Goal: Ask a question

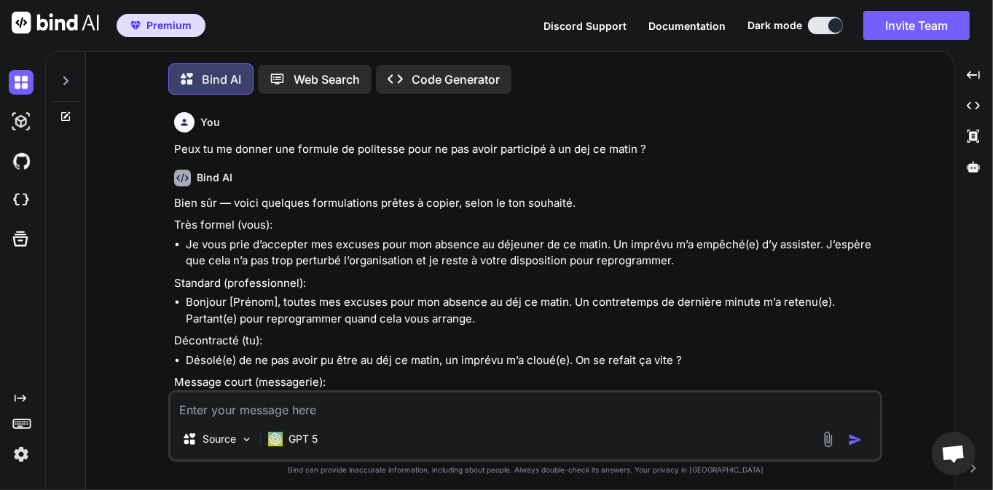
scroll to position [2972, 0]
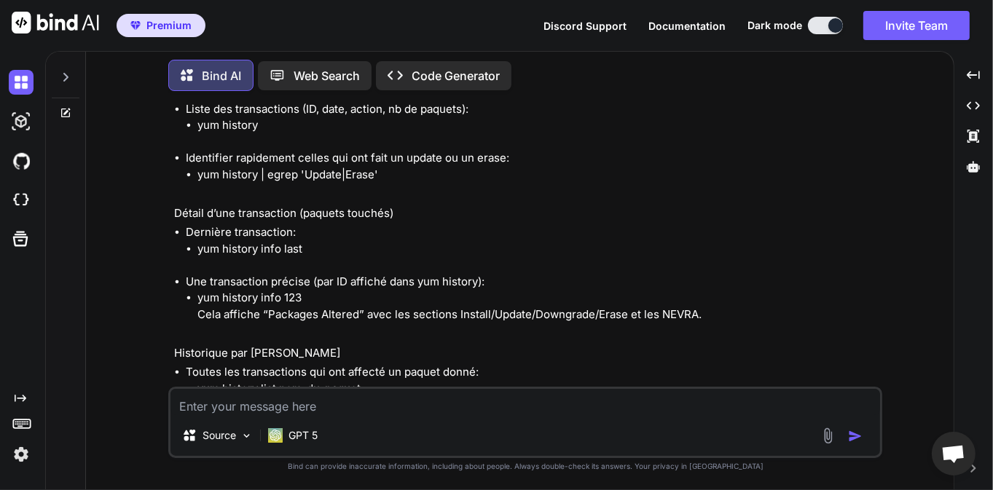
click at [358, 302] on li "yum history info 123 Cela affiche “Packages Altered” avec les sections Install/…" at bounding box center [538, 306] width 682 height 33
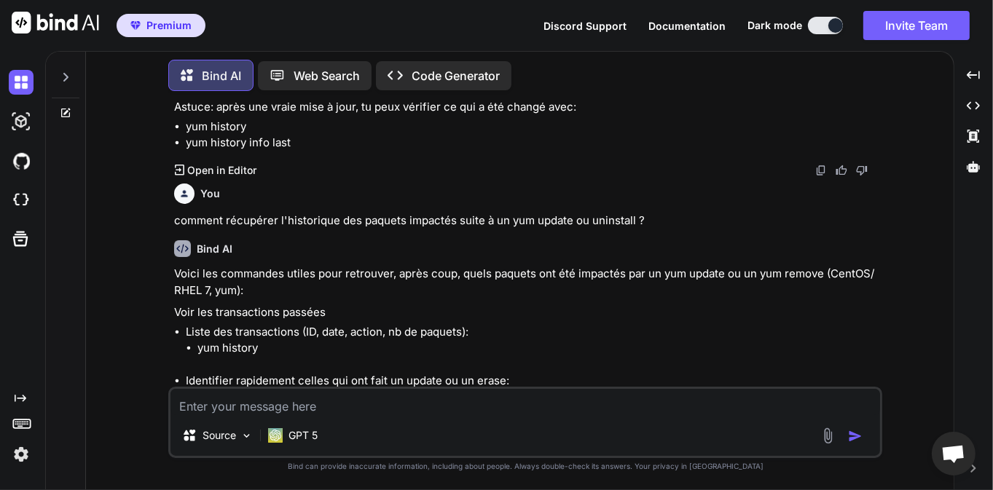
scroll to position [2739, 0]
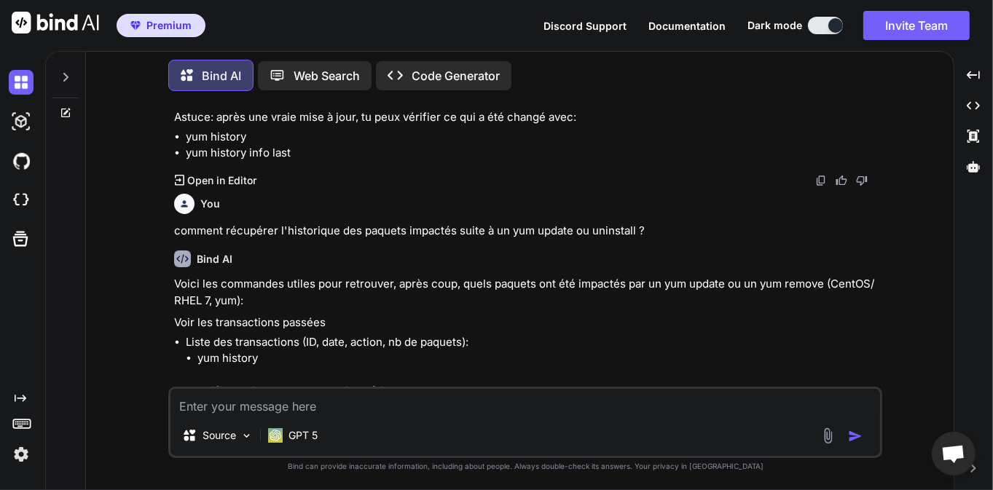
click at [343, 264] on div "Bind AI" at bounding box center [526, 259] width 705 height 17
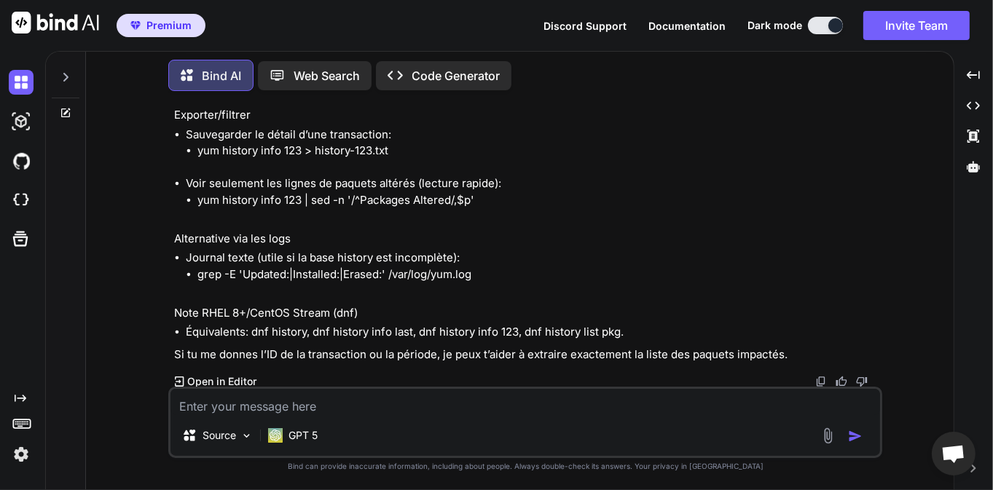
scroll to position [3301, 0]
click at [300, 404] on textarea at bounding box center [526, 402] width 710 height 26
type textarea "d"
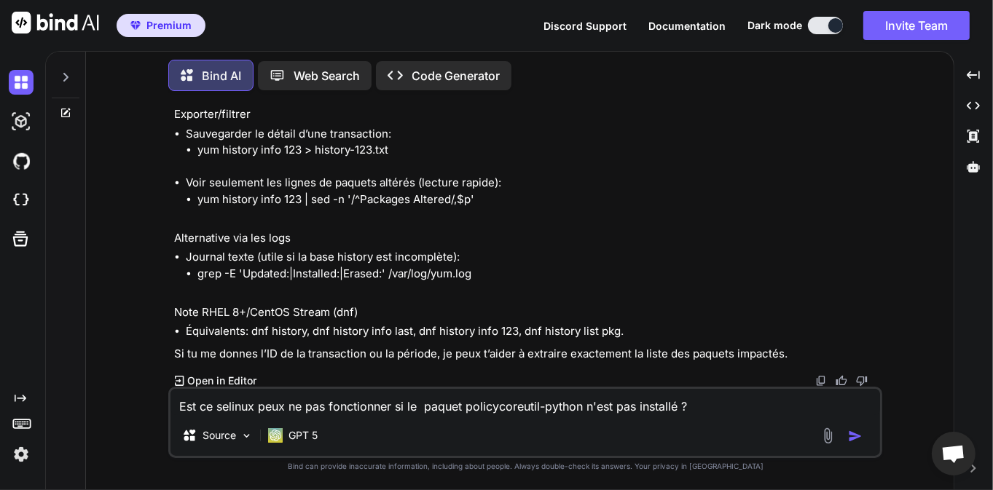
type textarea "Est ce selinux peux ne pas fonctionner si le paquet policycoreutil-python n'est…"
click at [854, 433] on img "button" at bounding box center [855, 436] width 15 height 15
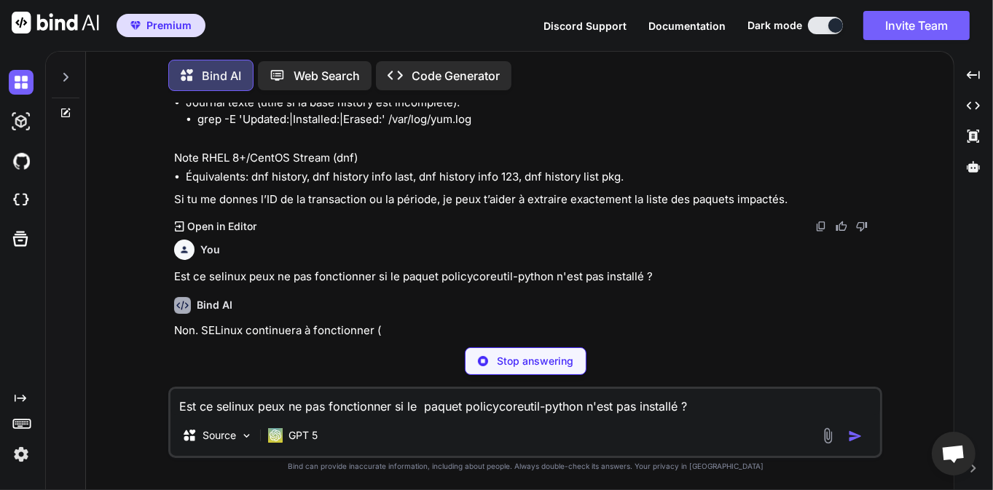
scroll to position [3456, 0]
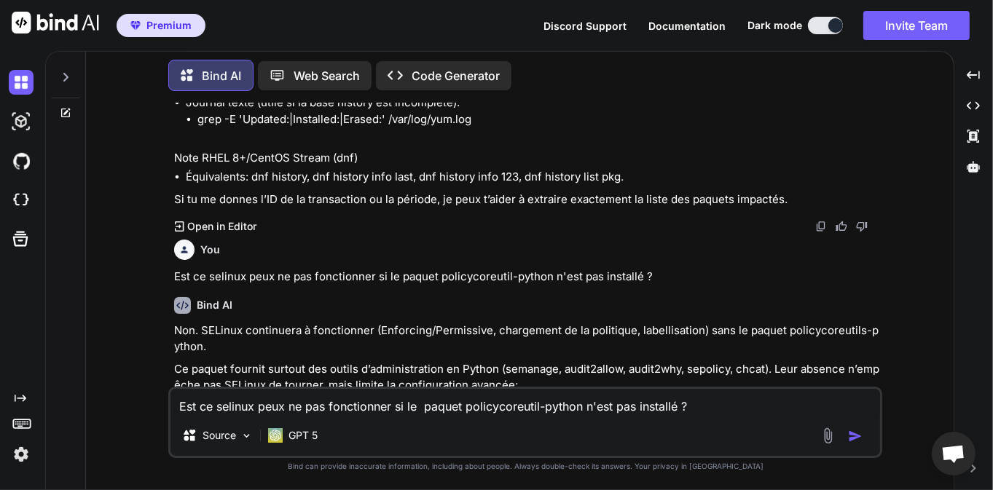
click at [304, 329] on p "Non. SELinux continuera à fonctionner (Enforcing/Permissive, chargement de la p…" at bounding box center [526, 339] width 705 height 33
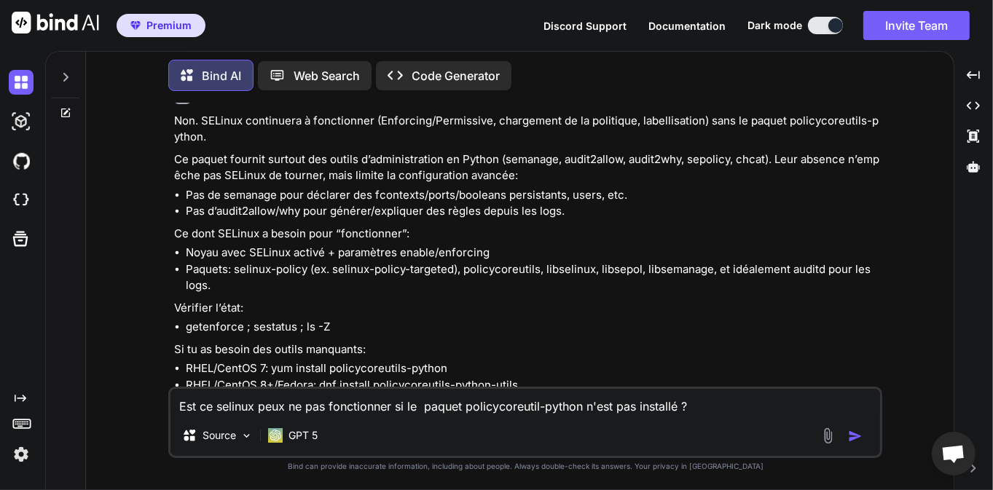
scroll to position [3642, 0]
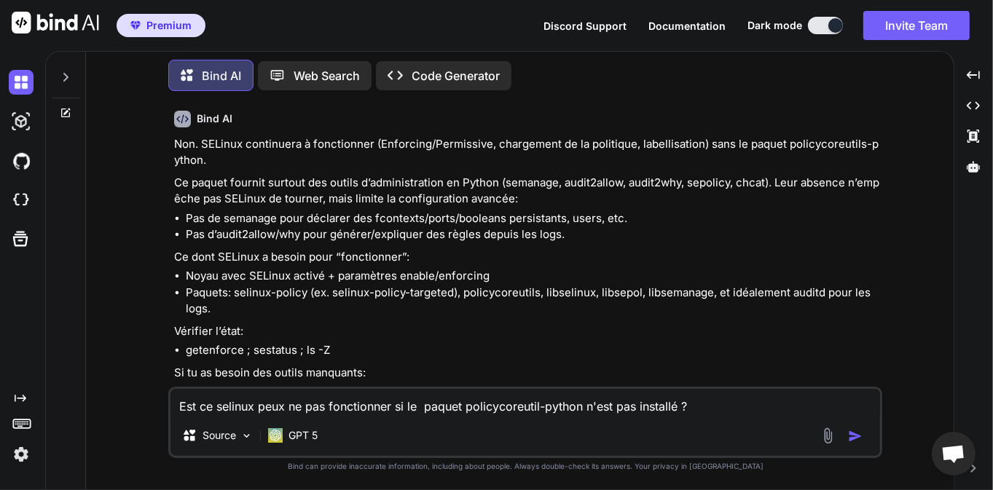
click at [283, 409] on textarea "Est ce selinux peux ne pas fonctionner si le paquet policycoreutil-python n'est…" at bounding box center [526, 402] width 710 height 26
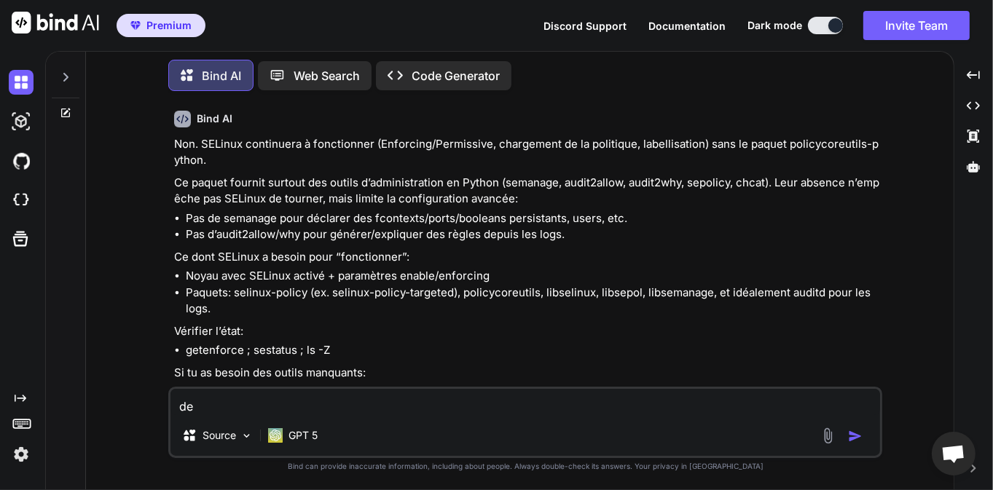
type textarea "d"
type textarea "q"
type textarea "a quoi sert la libcgroup"
click at [859, 437] on img "button" at bounding box center [855, 436] width 15 height 15
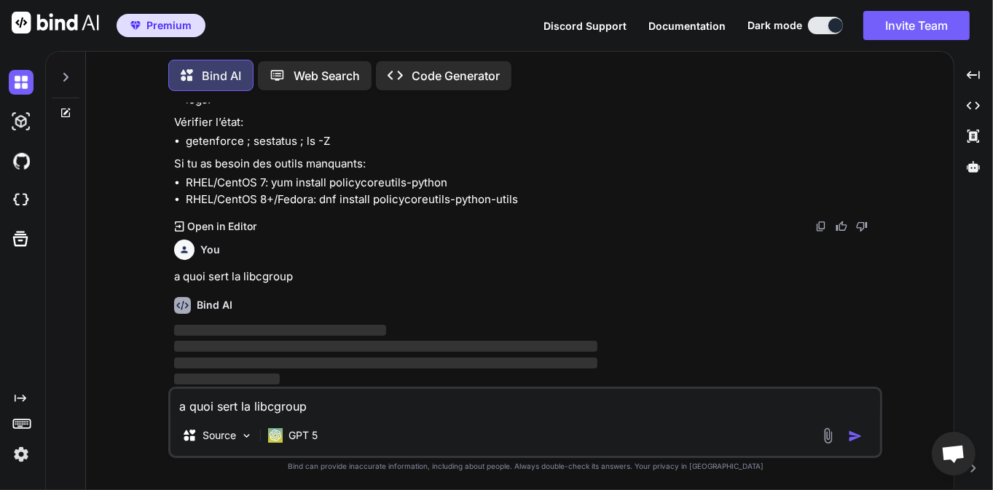
scroll to position [3852, 0]
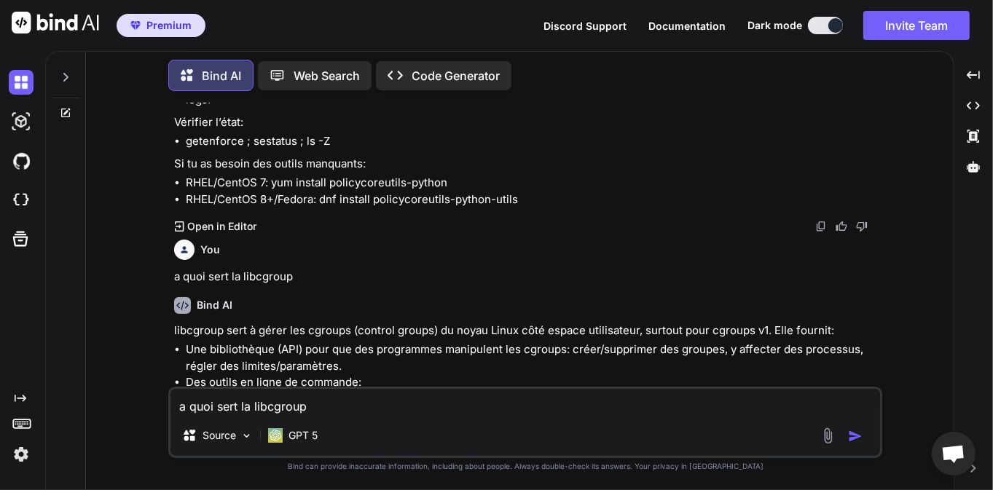
click at [331, 305] on div "Bind AI" at bounding box center [526, 305] width 705 height 17
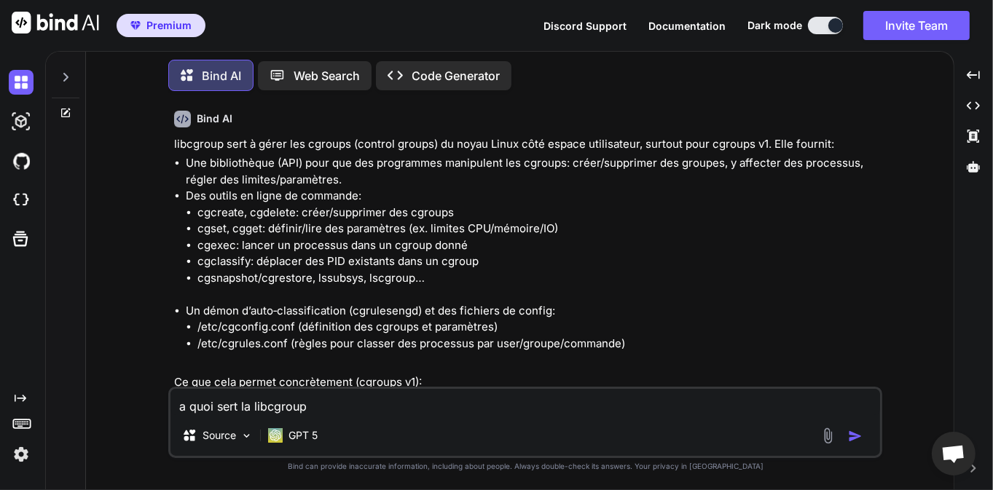
scroll to position [4061, 0]
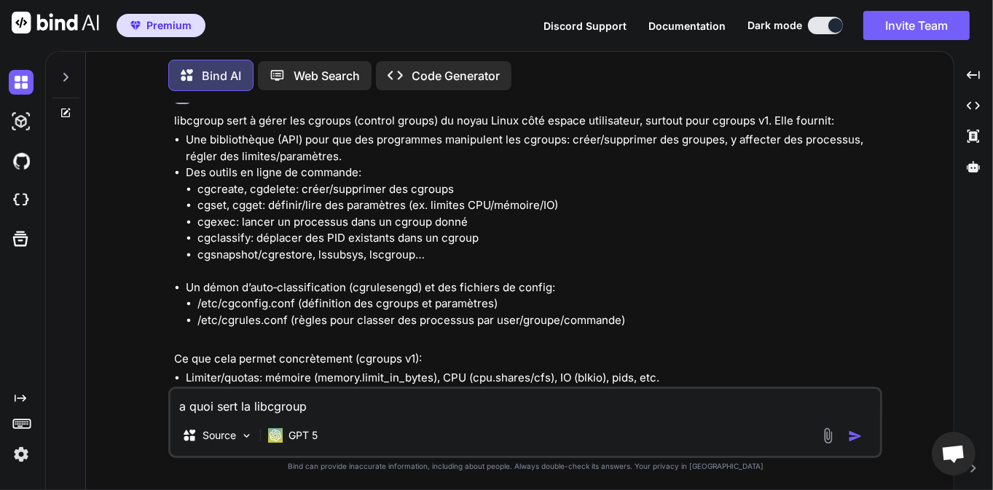
click at [300, 167] on li "Des outils en ligne de commande: cgcreate, cgdelete: créer/supprimer des cgroup…" at bounding box center [533, 222] width 694 height 115
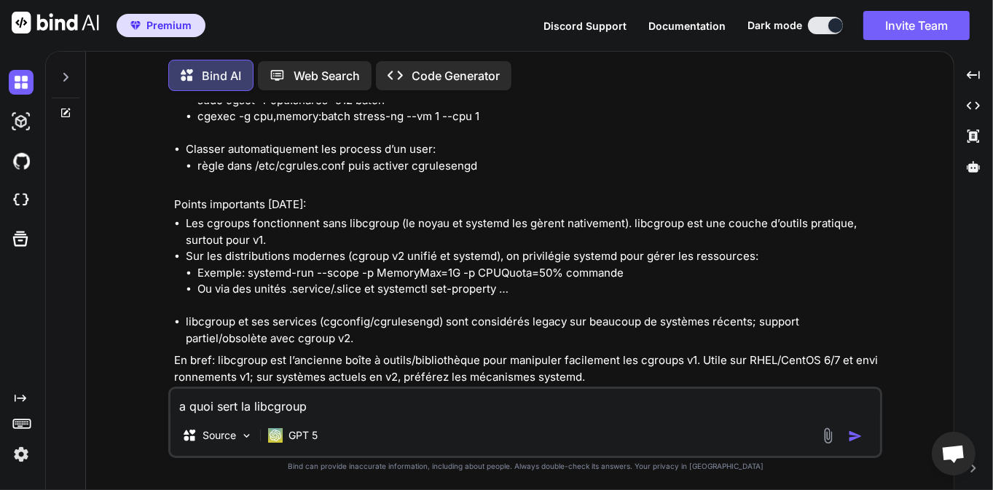
scroll to position [4486, 0]
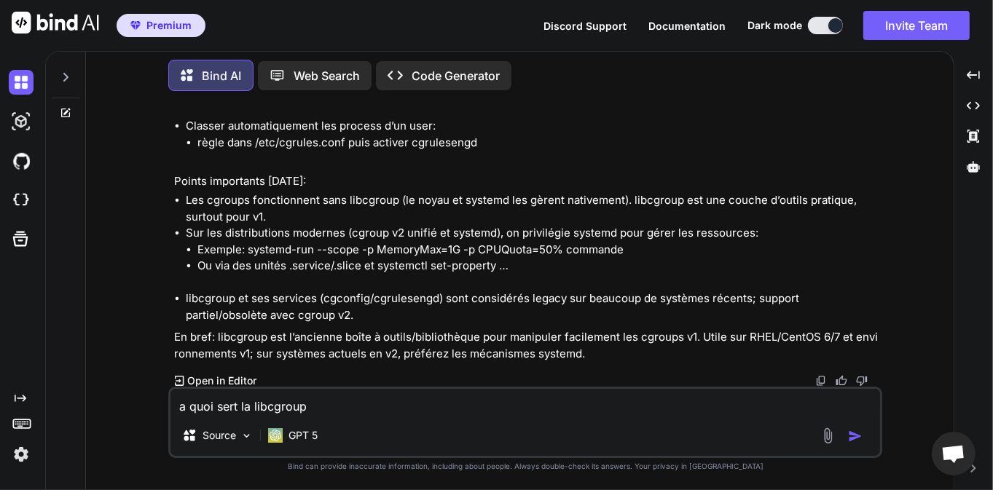
click at [284, 404] on textarea "a quoi sert la libcgroup" at bounding box center [526, 402] width 710 height 26
type textarea "d"
type textarea "D"
type textarea "d"
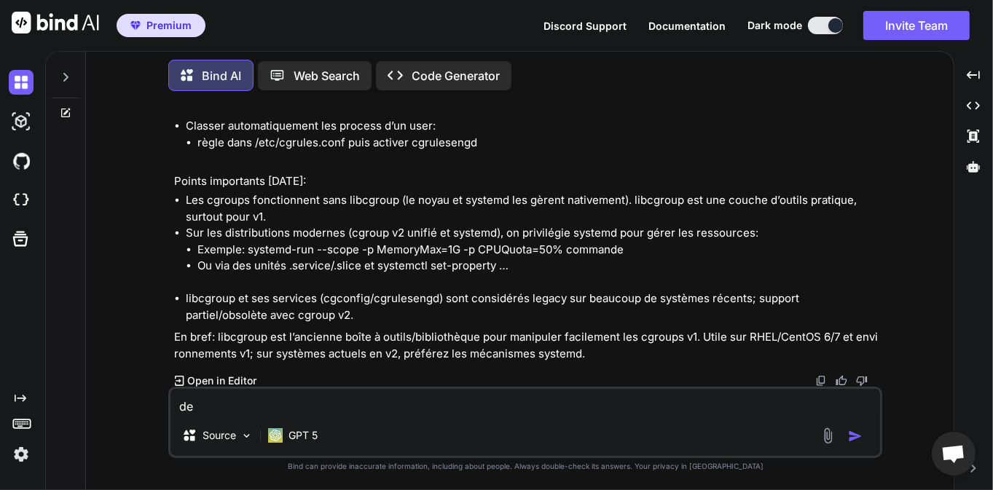
type textarea "d"
type textarea "c"
click at [322, 399] on textarea "Comment vérifier" at bounding box center [526, 402] width 710 height 26
type textarea "C"
type textarea "D"
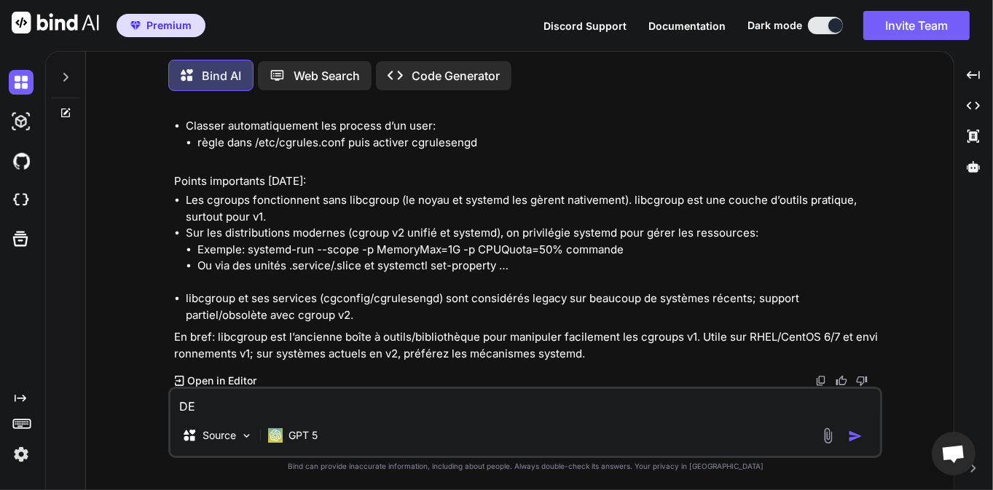
type textarea "D"
type textarea "Sur les tranches port TCP d"
